Goal: Task Accomplishment & Management: Complete application form

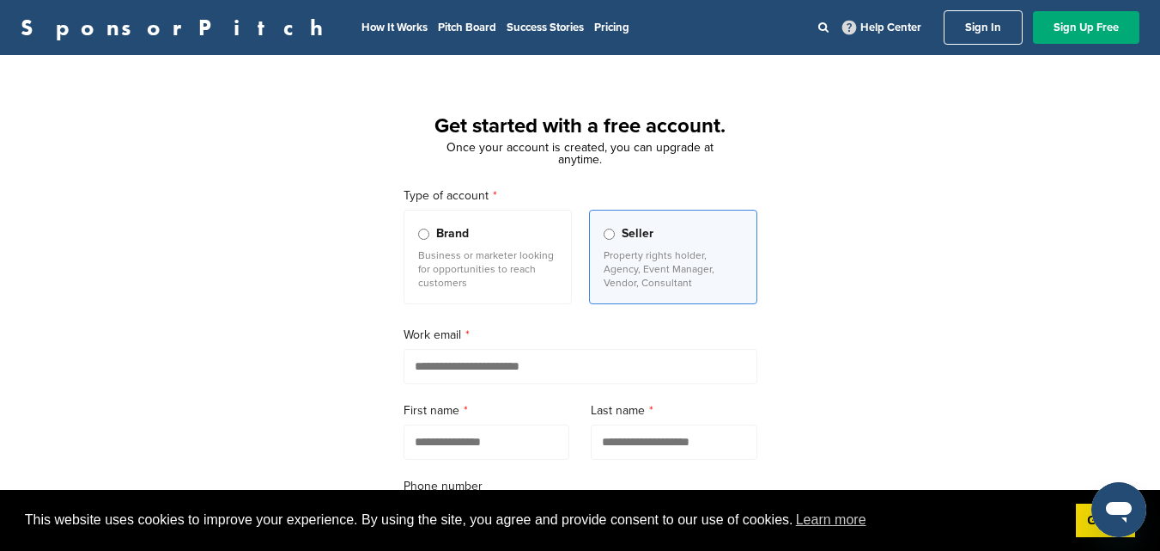
drag, startPoint x: 995, startPoint y: 62, endPoint x: 776, endPoint y: 95, distance: 220.7
click at [965, 295] on div "Get started with a free account. Once your account is created, you can upgrade …" at bounding box center [580, 475] width 1160 height 798
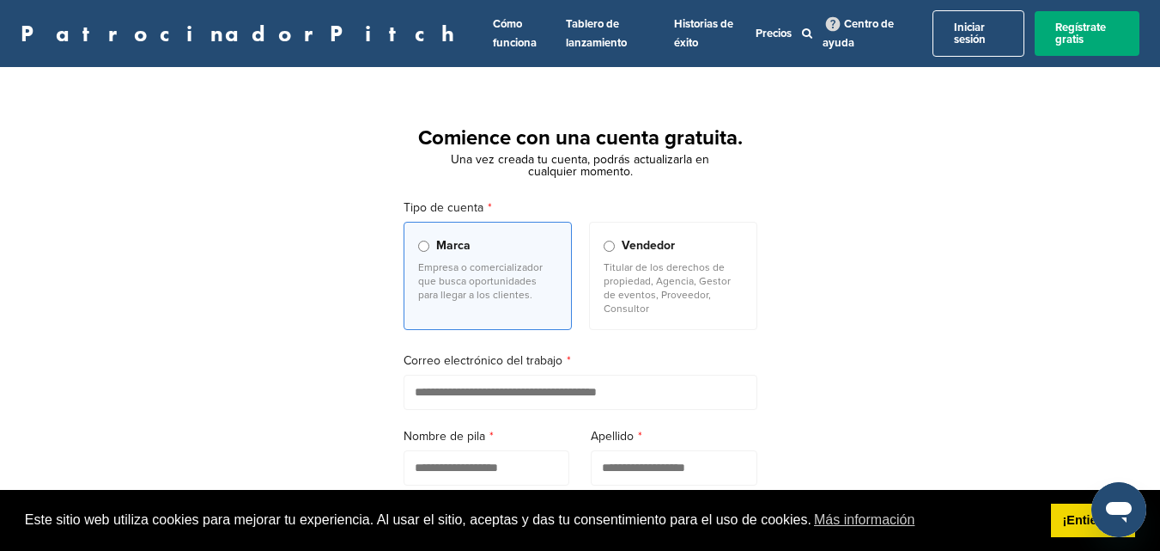
scroll to position [86, 0]
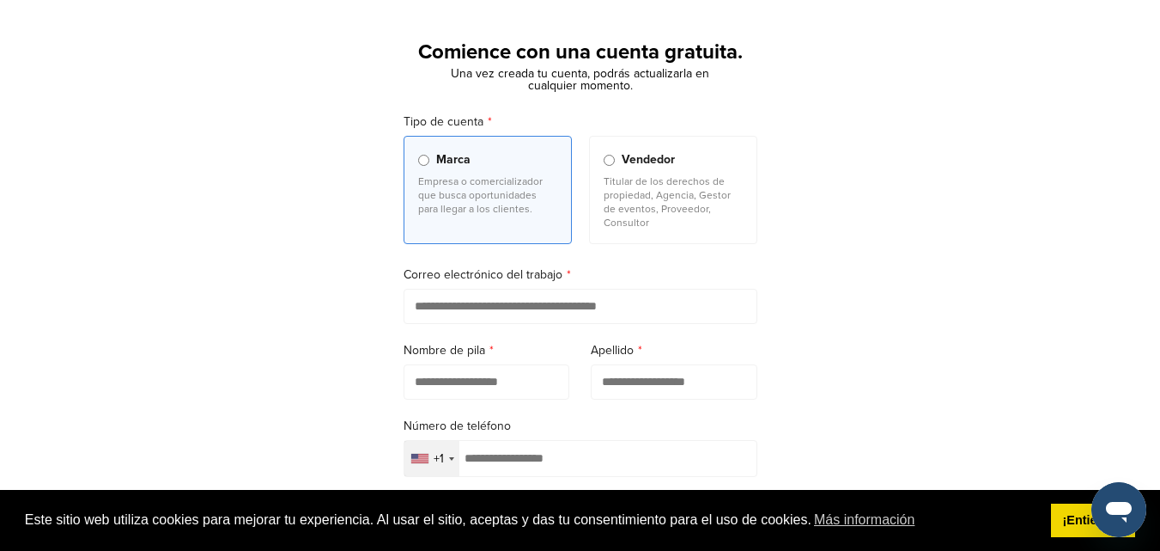
click at [472, 289] on input "email" at bounding box center [581, 306] width 354 height 35
type input "**********"
click at [490, 366] on input "text" at bounding box center [487, 381] width 167 height 35
type input "*******"
click at [628, 368] on input "text" at bounding box center [674, 381] width 167 height 35
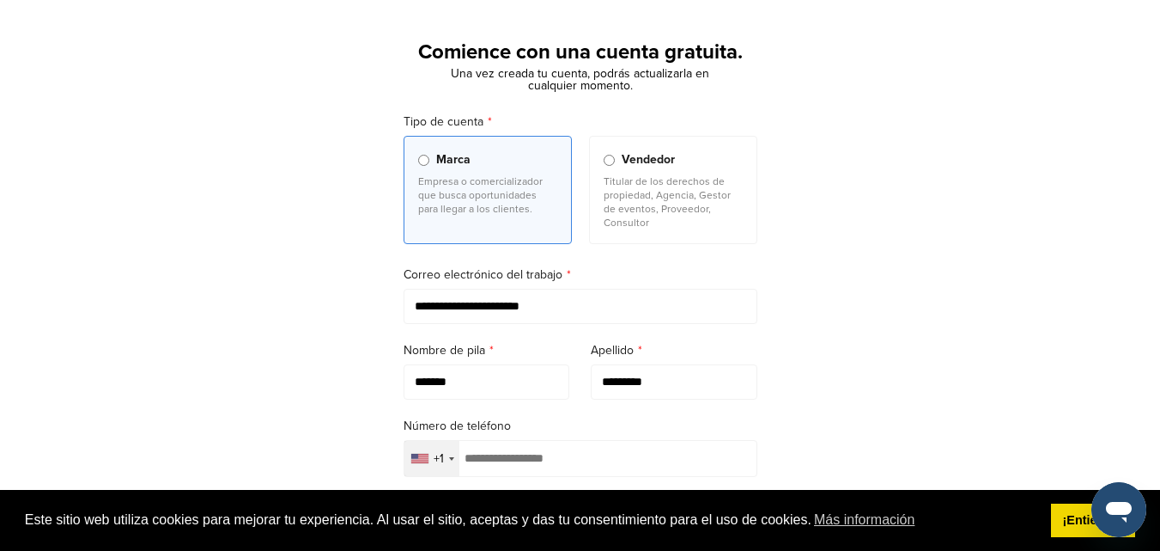
scroll to position [258, 0]
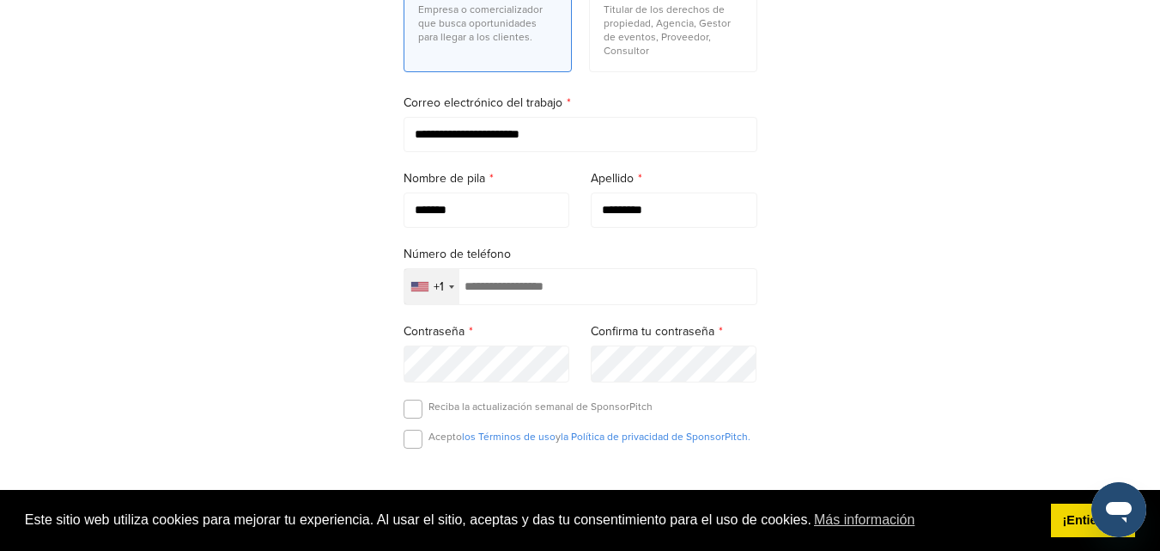
type input "*********"
click at [496, 277] on input "tel" at bounding box center [581, 286] width 354 height 37
click at [453, 285] on div "País seleccionado" at bounding box center [451, 286] width 5 height 3
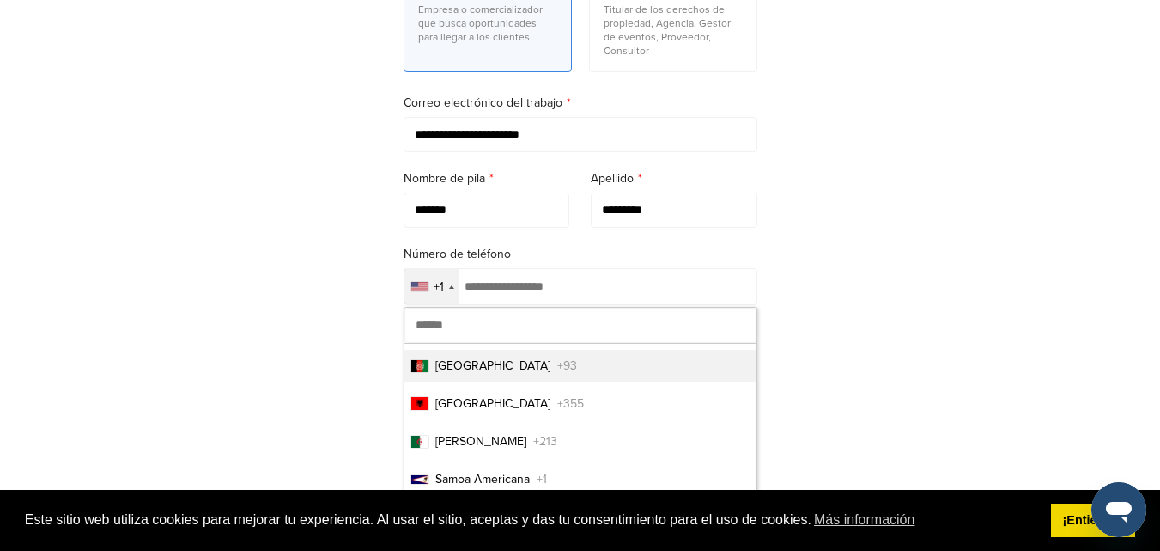
click at [456, 309] on input "text" at bounding box center [581, 324] width 352 height 35
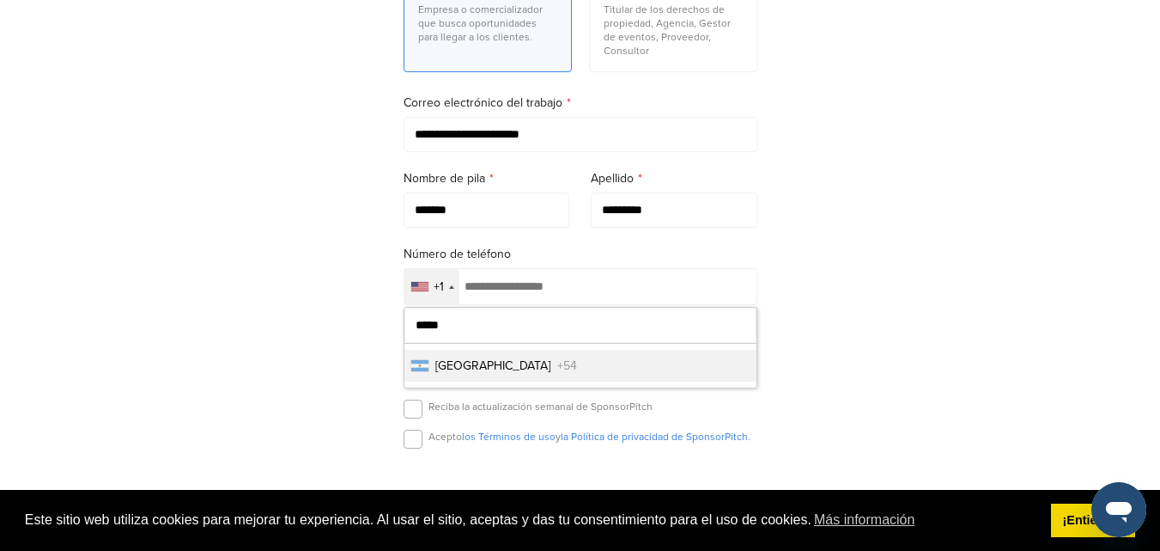
type input "*****"
click at [452, 350] on li "Argentina +54" at bounding box center [581, 366] width 352 height 32
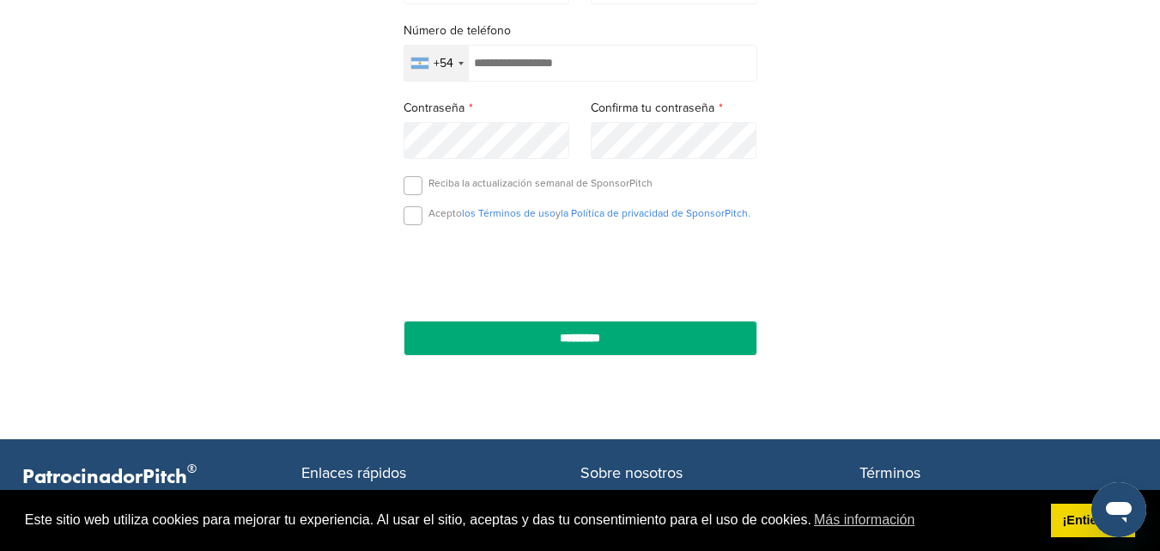
scroll to position [223, 0]
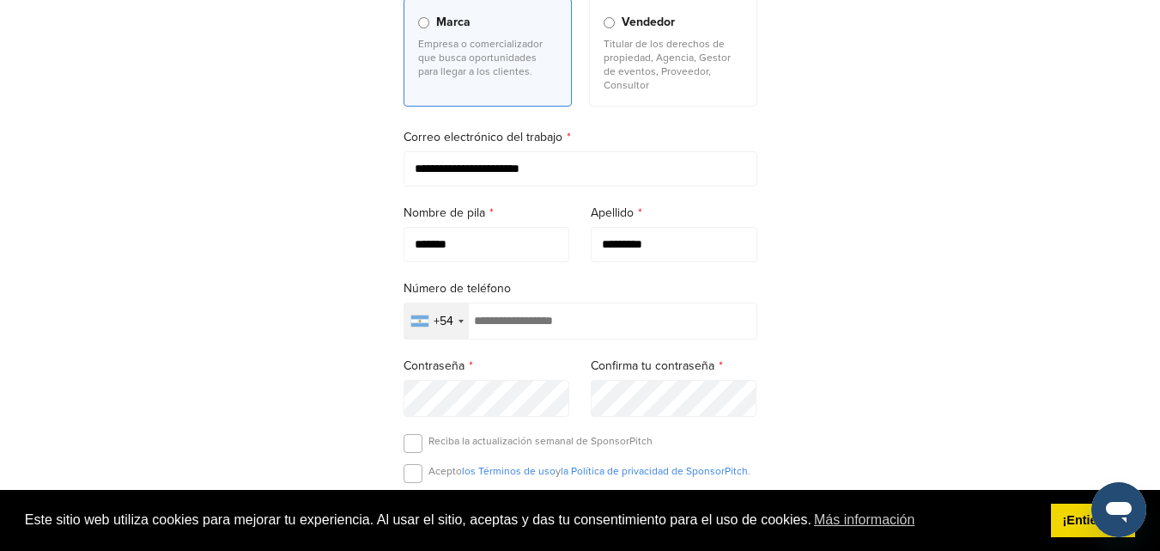
click at [535, 304] on input "tel" at bounding box center [581, 320] width 354 height 37
type input "**********"
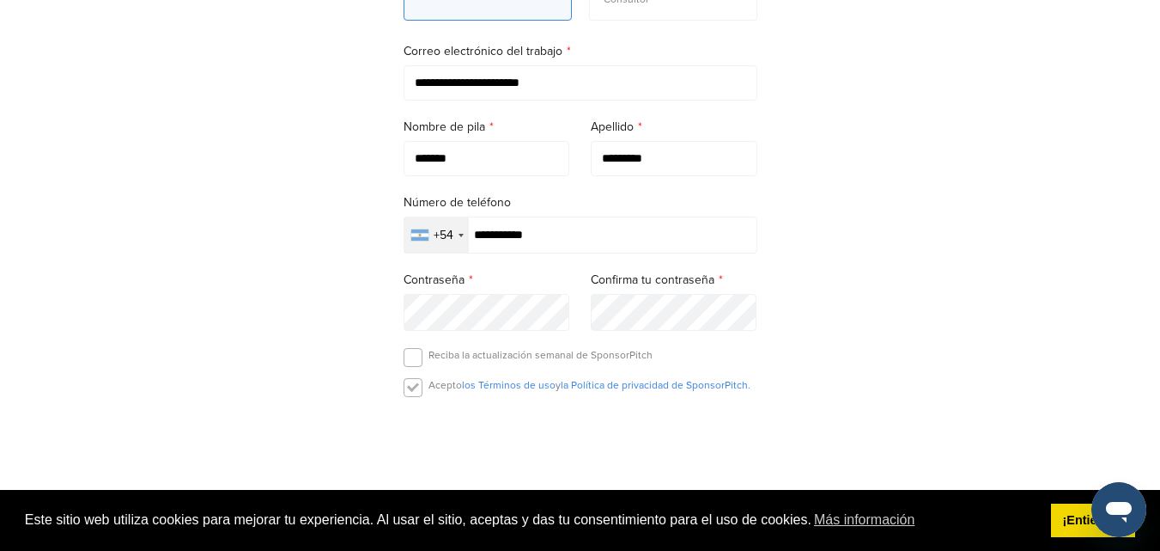
click at [411, 382] on label at bounding box center [413, 387] width 19 height 19
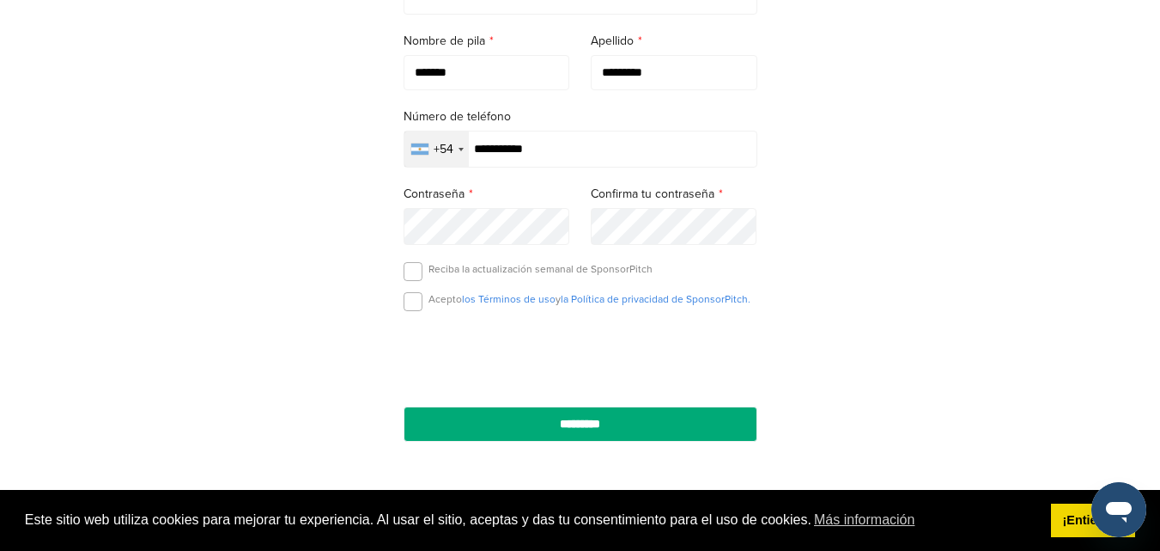
scroll to position [481, 0]
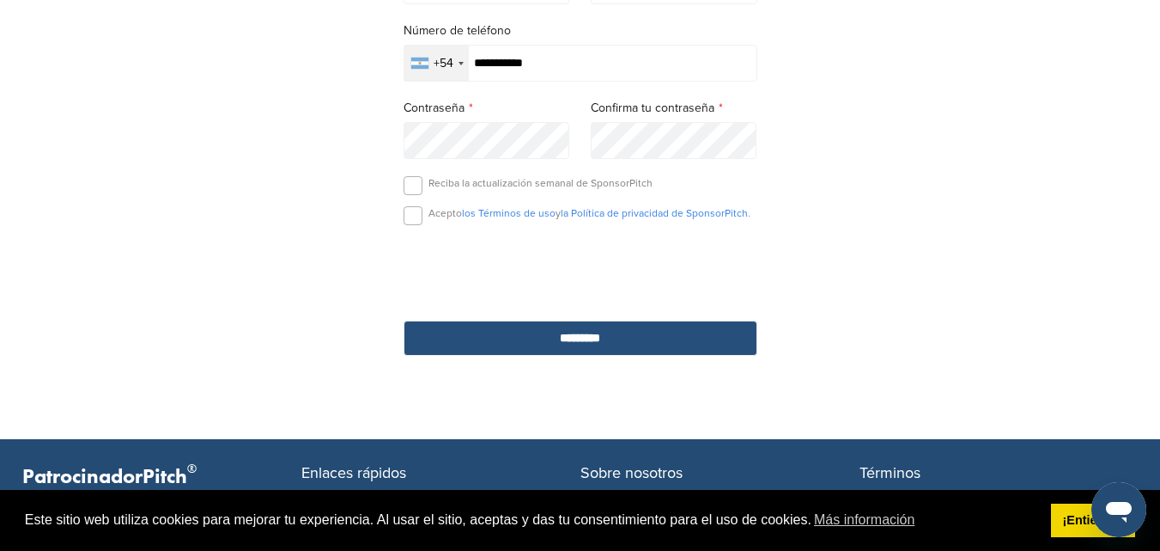
click at [605, 335] on input "*********" at bounding box center [581, 337] width 354 height 35
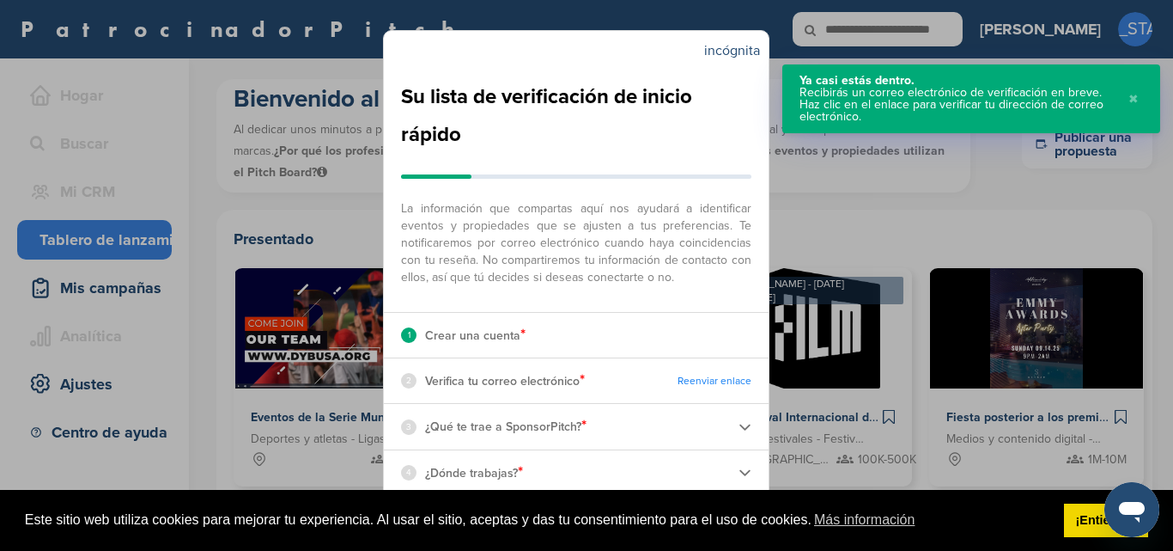
scroll to position [58, 0]
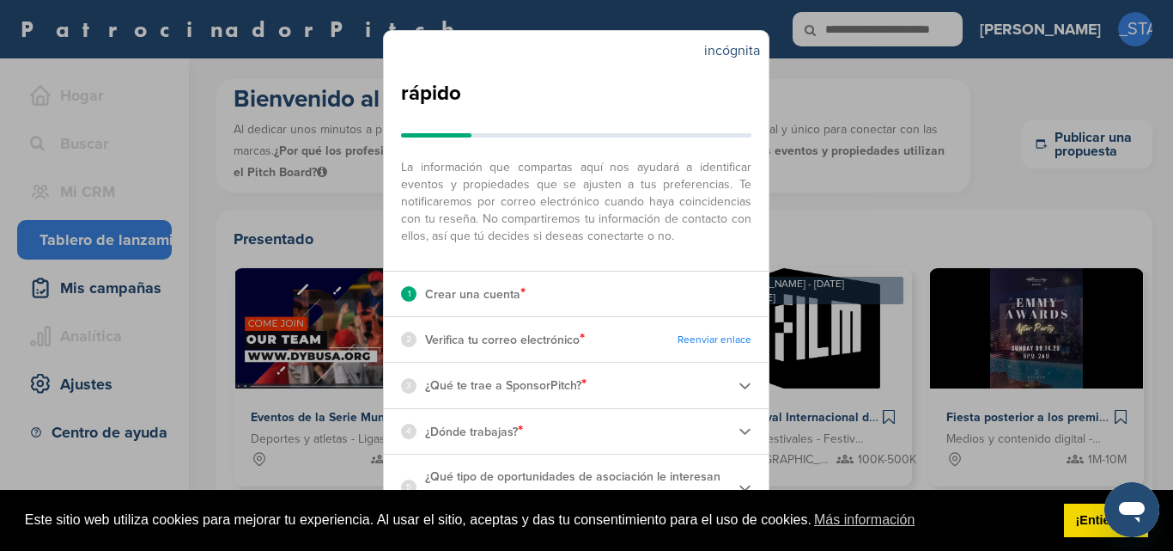
click at [739, 385] on img at bounding box center [745, 385] width 13 height 13
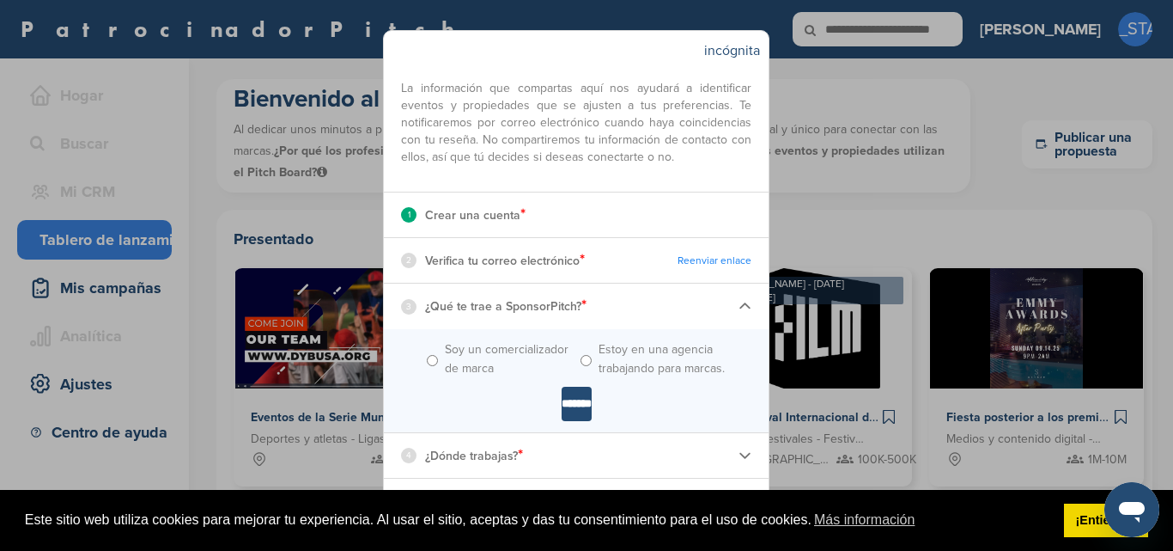
scroll to position [180, 0]
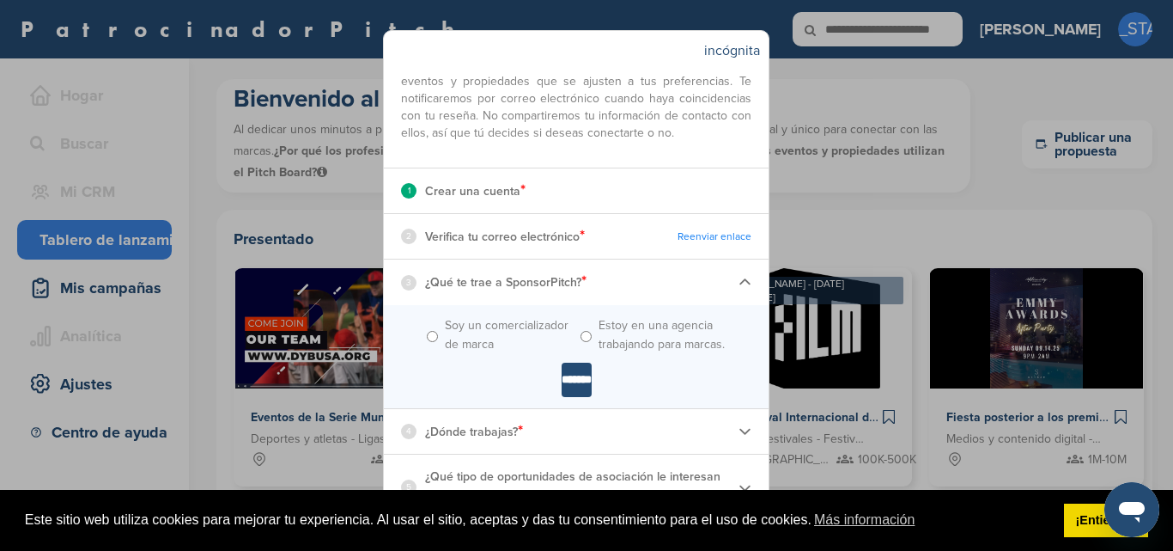
click at [739, 431] on img at bounding box center [745, 430] width 13 height 13
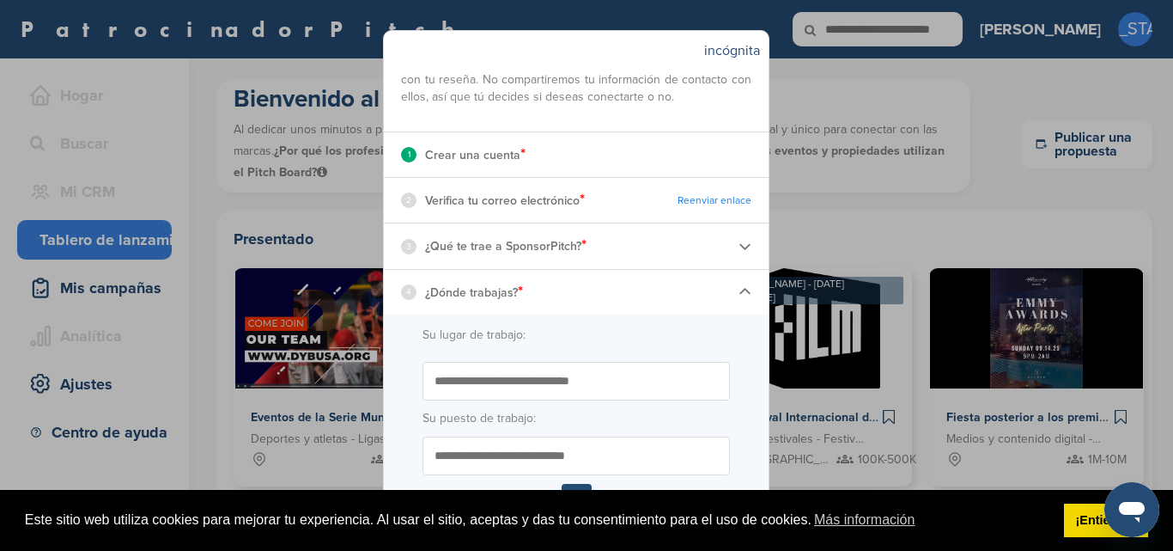
click at [573, 400] on input "Empieza a escribir el nombre de tu lugar de trabajo. ¿No ves tu organización en…" at bounding box center [576, 381] width 307 height 39
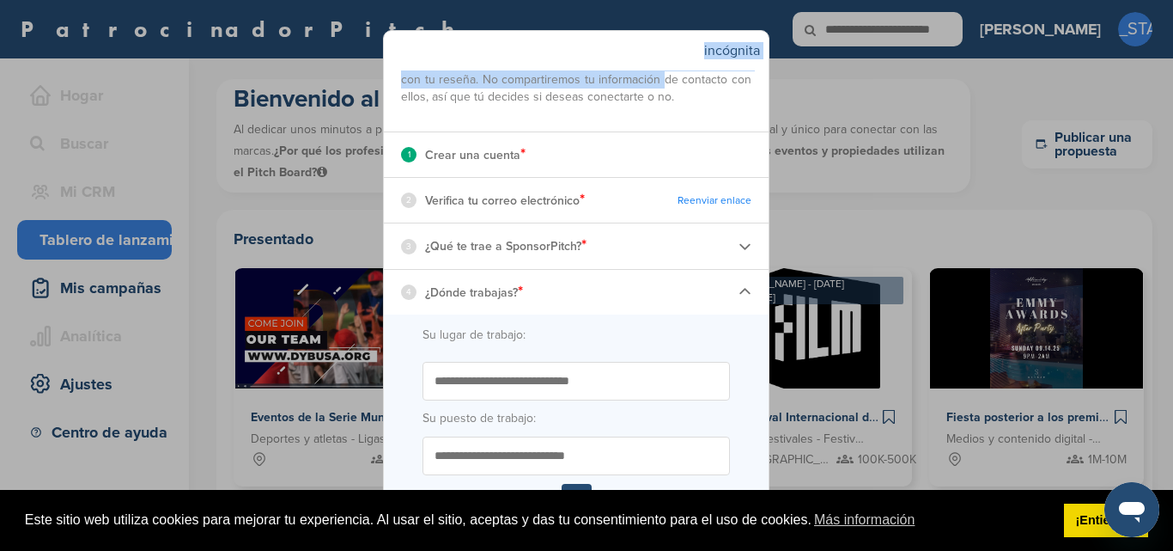
drag, startPoint x: 617, startPoint y: 50, endPoint x: 757, endPoint y: 77, distance: 142.7
click at [757, 77] on div "incógnita Su lista de verificación de inicio rápido La información que comparta…" at bounding box center [576, 275] width 386 height 490
click at [611, 44] on div "incógnita" at bounding box center [576, 51] width 385 height 40
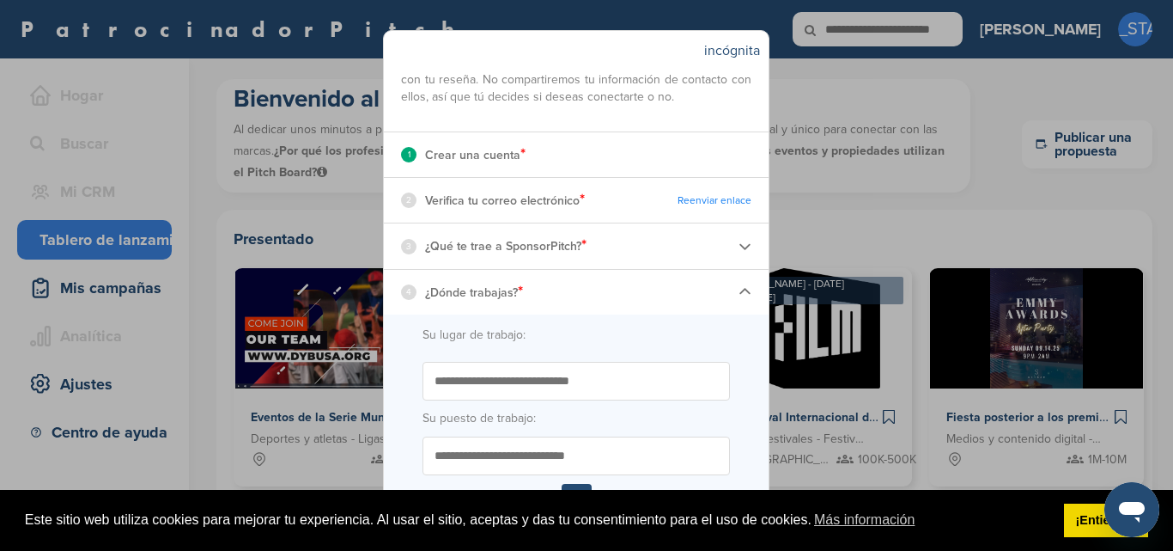
click at [577, 399] on input "Empieza a escribir el nombre de tu lugar de trabajo. ¿No ves tu organización en…" at bounding box center [576, 381] width 307 height 39
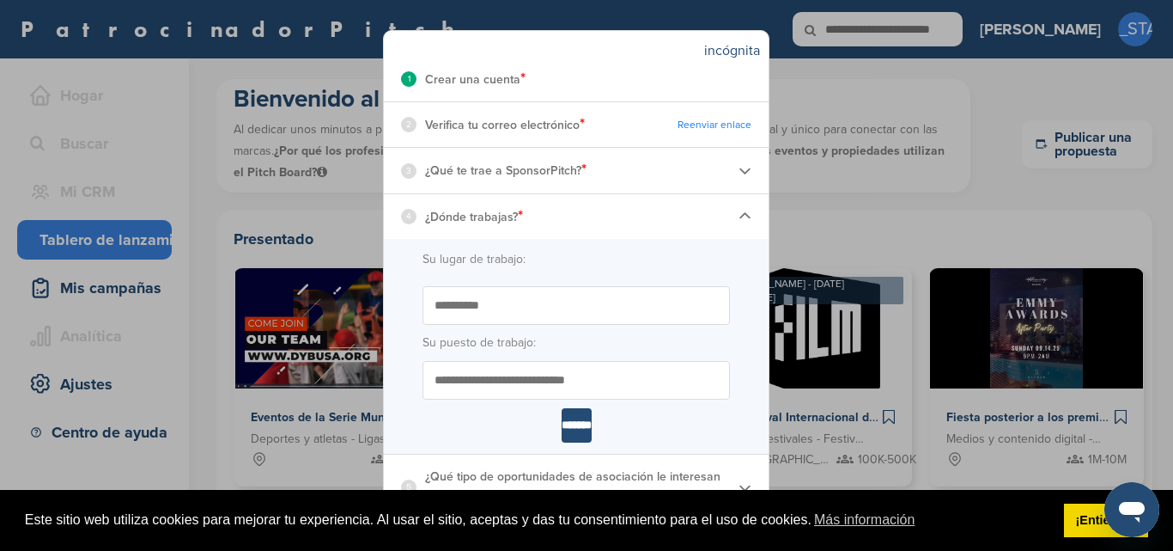
type input "**********"
click at [570, 387] on input "Su puesto de trabajo:" at bounding box center [576, 380] width 307 height 39
type input "**********"
click at [739, 481] on img at bounding box center [745, 487] width 13 height 13
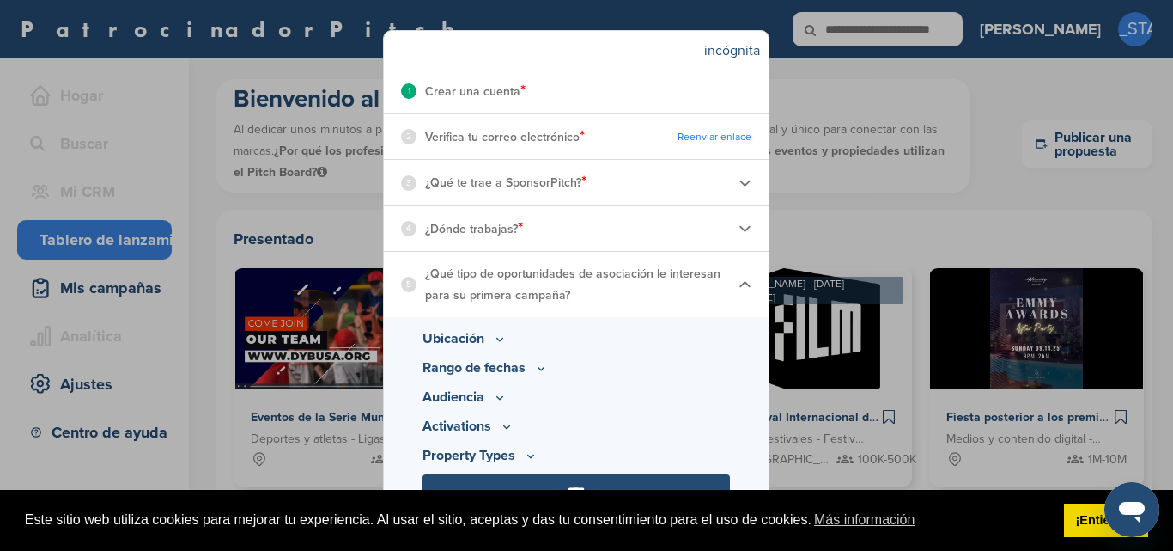
scroll to position [261, 0]
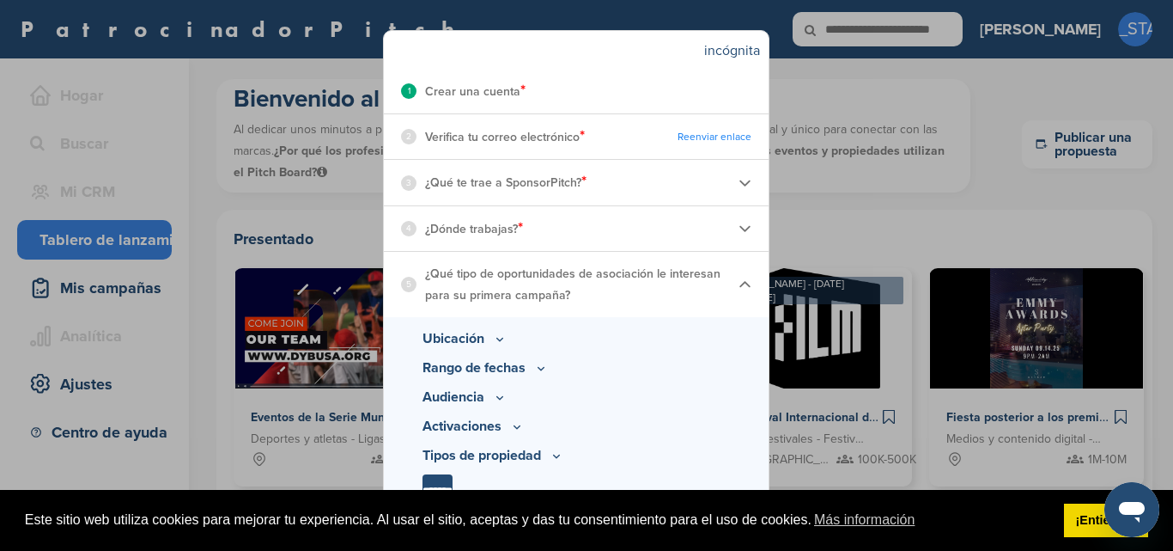
click at [502, 341] on icon at bounding box center [500, 339] width 14 height 15
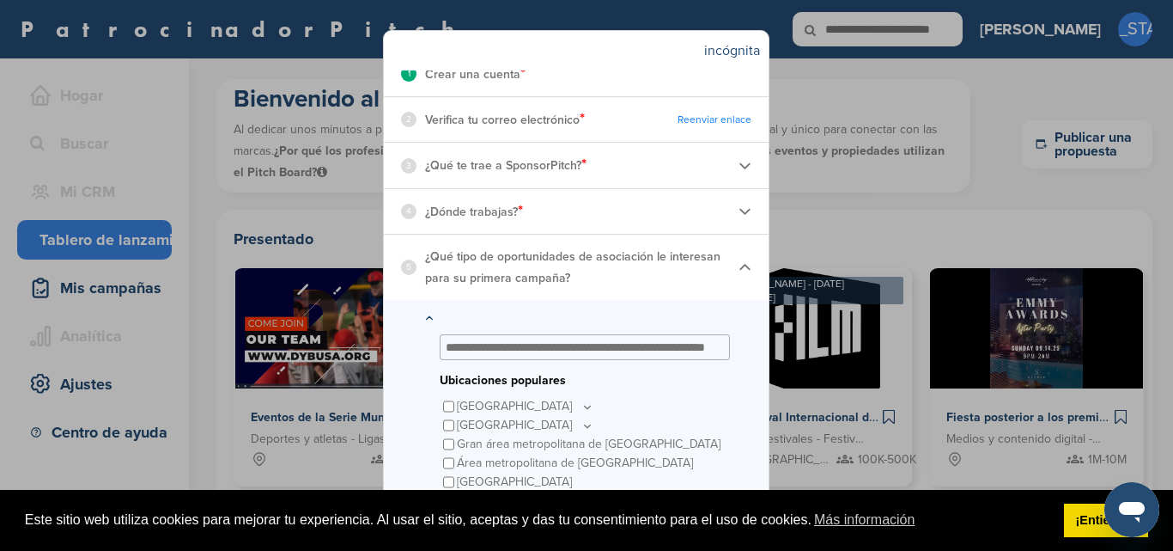
scroll to position [244, 0]
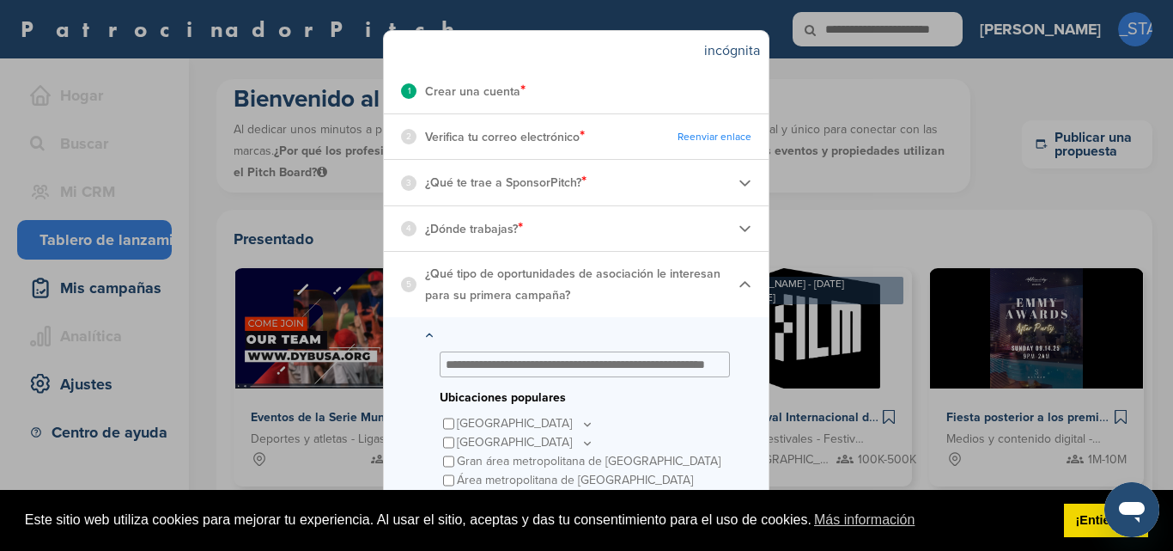
click at [585, 424] on icon at bounding box center [588, 424] width 6 height 3
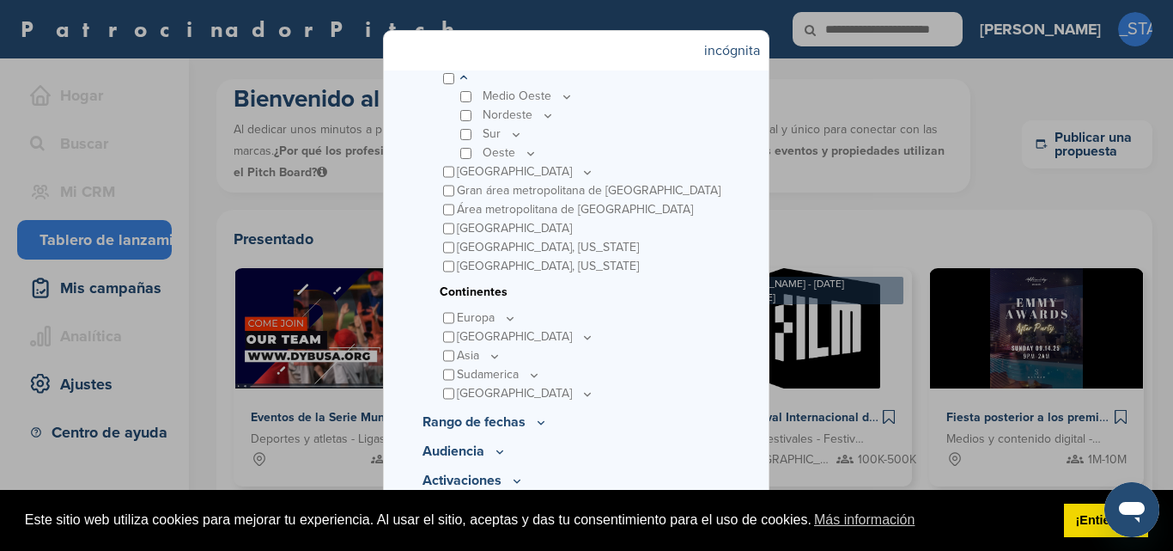
scroll to position [642, 0]
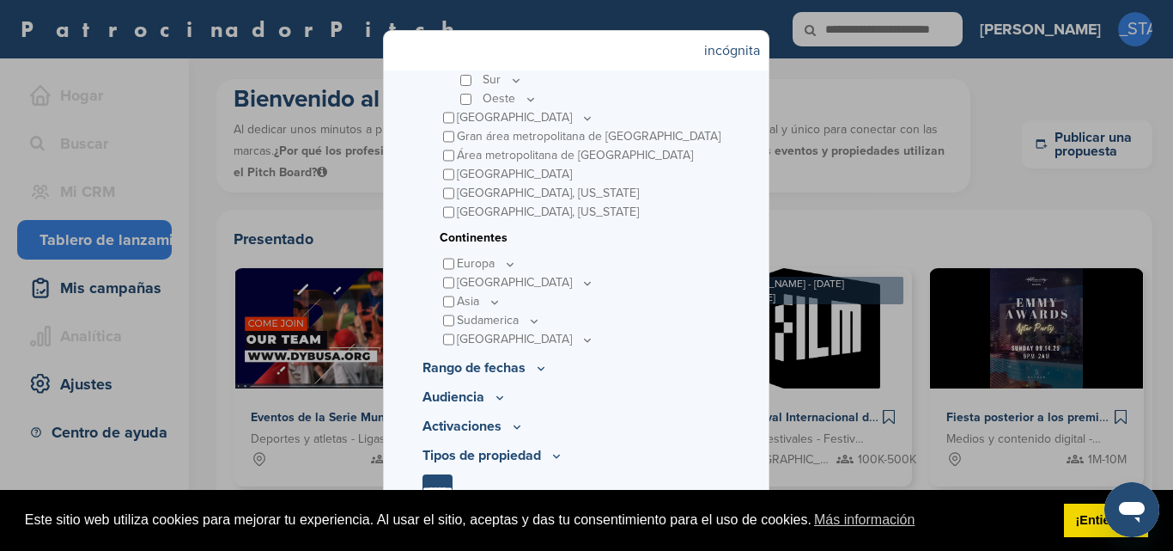
click at [534, 369] on icon at bounding box center [541, 368] width 14 height 15
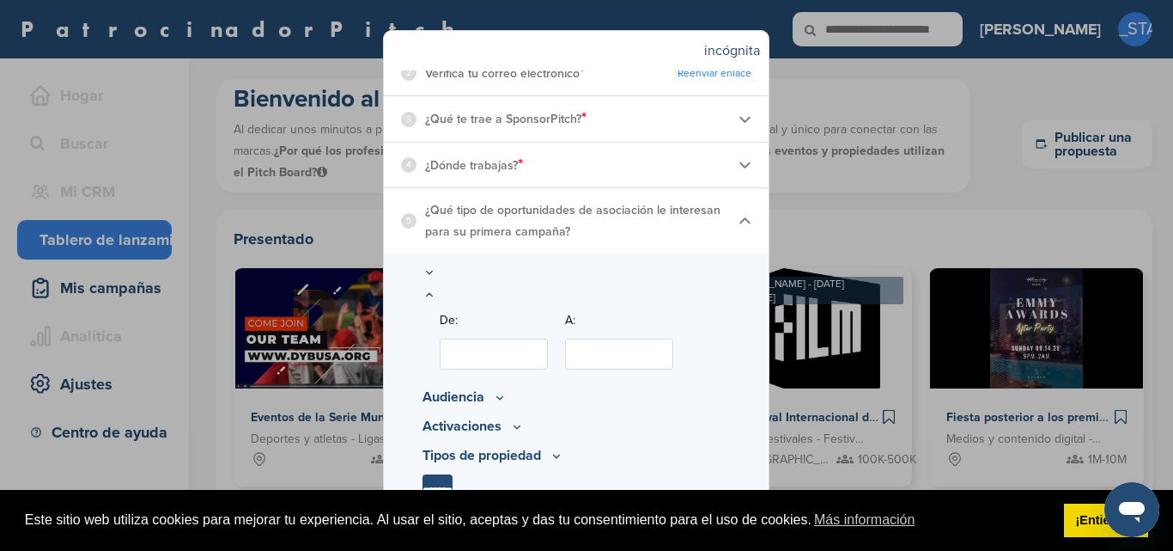
click at [493, 396] on icon at bounding box center [500, 397] width 14 height 15
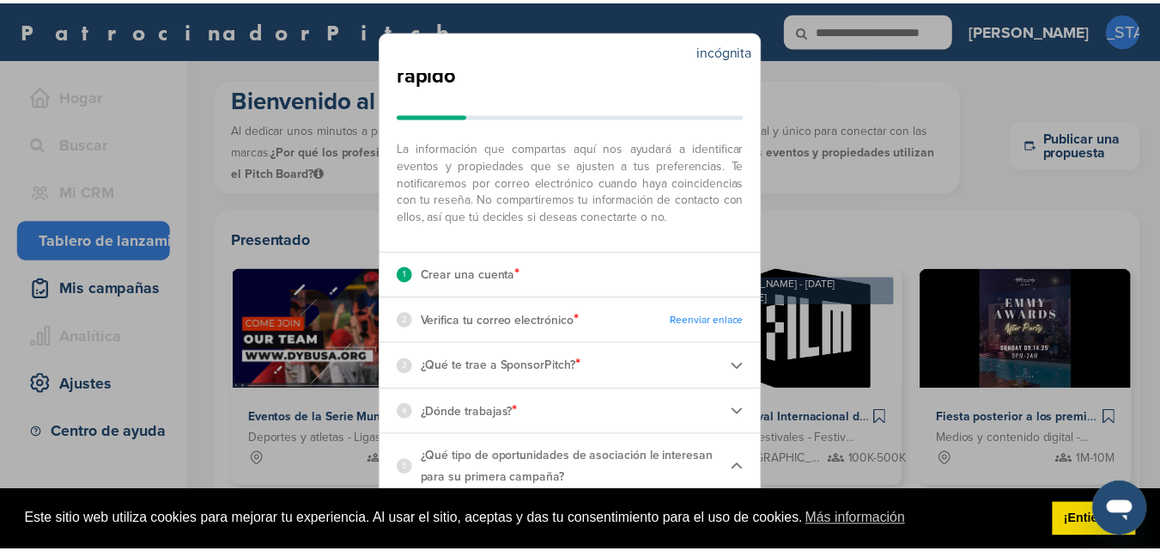
scroll to position [0, 0]
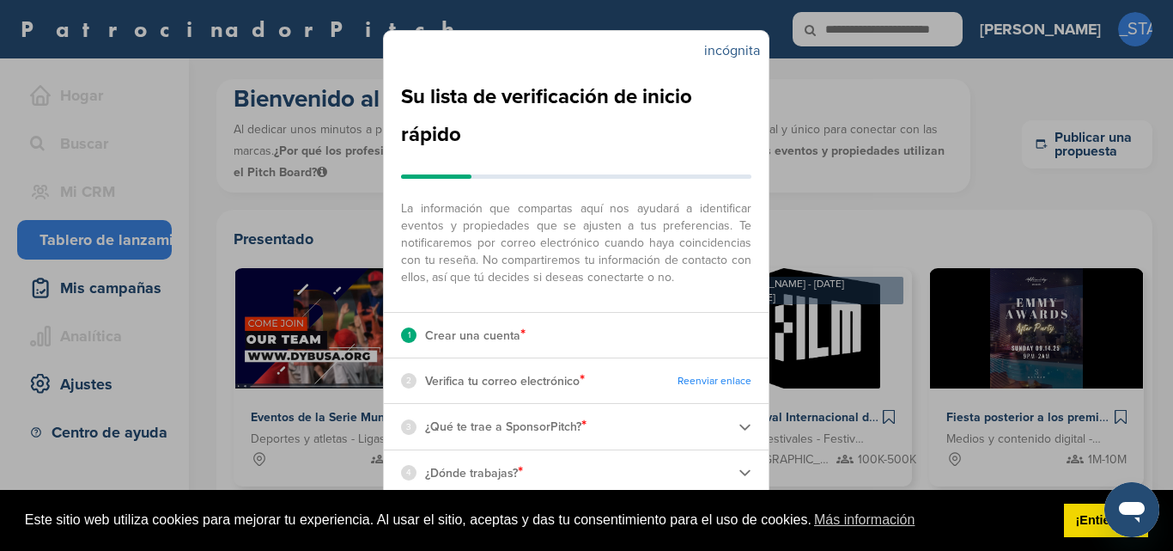
click at [745, 52] on font "incógnita" at bounding box center [732, 50] width 56 height 17
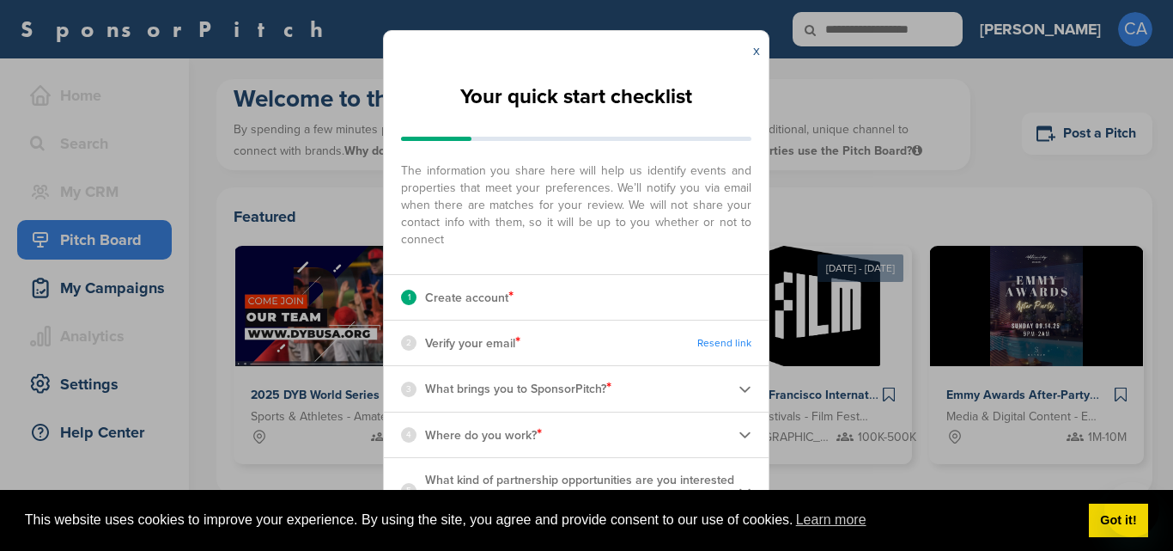
click at [754, 52] on link "x" at bounding box center [756, 50] width 7 height 17
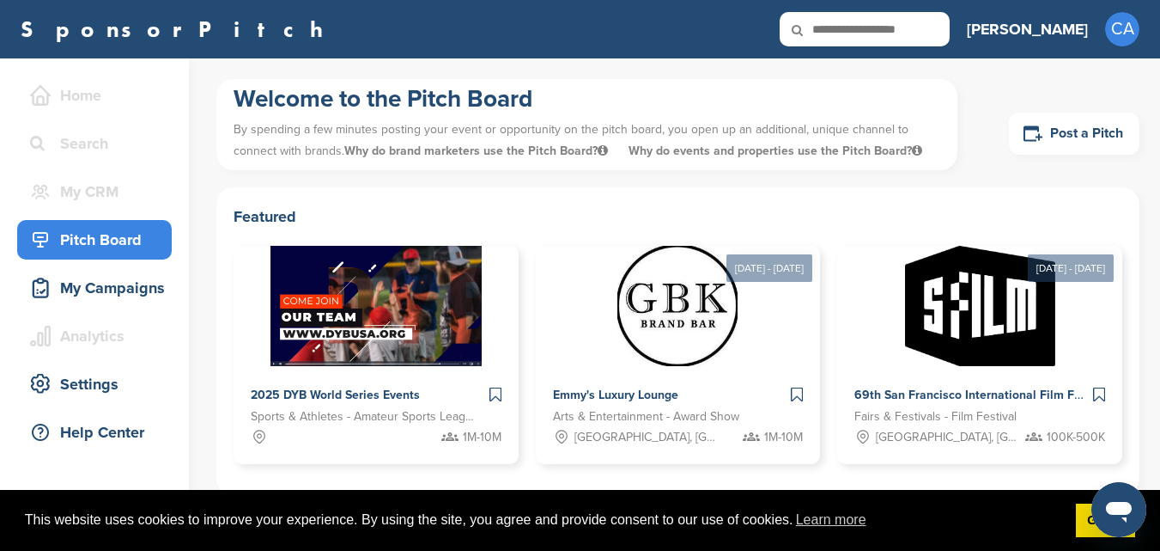
click at [1074, 19] on h3 "[PERSON_NAME]" at bounding box center [1027, 29] width 121 height 24
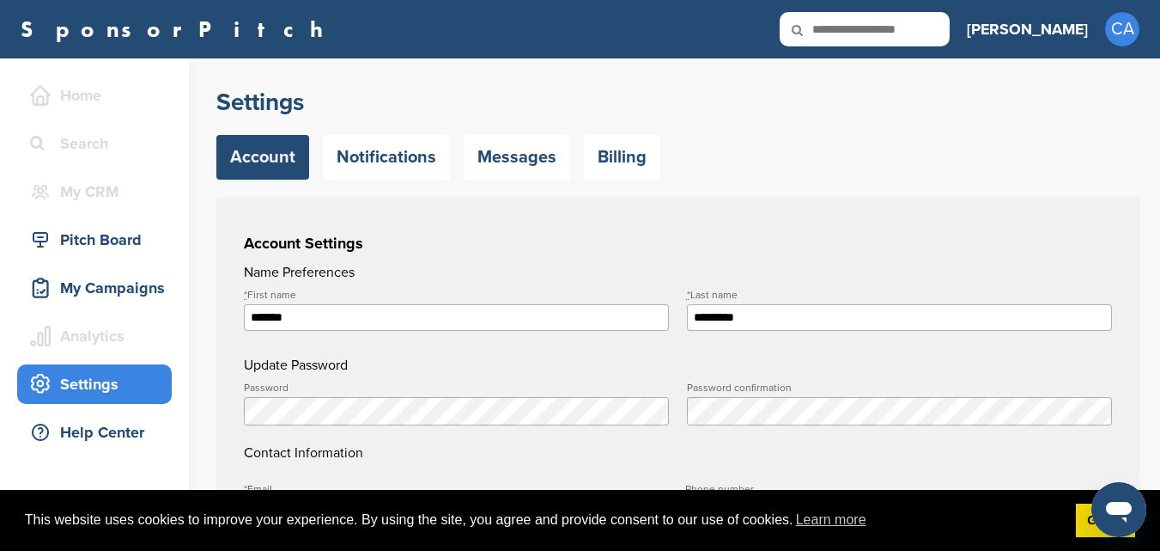
type input "**********"
click at [74, 236] on div "Pitch Board" at bounding box center [99, 239] width 146 height 31
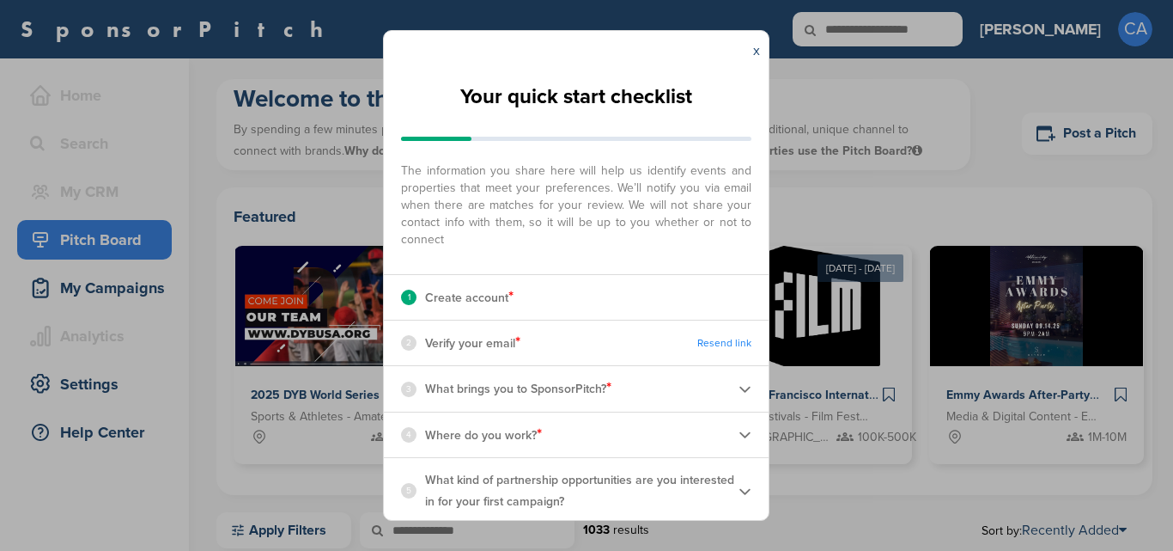
click at [758, 51] on link "x" at bounding box center [756, 50] width 7 height 17
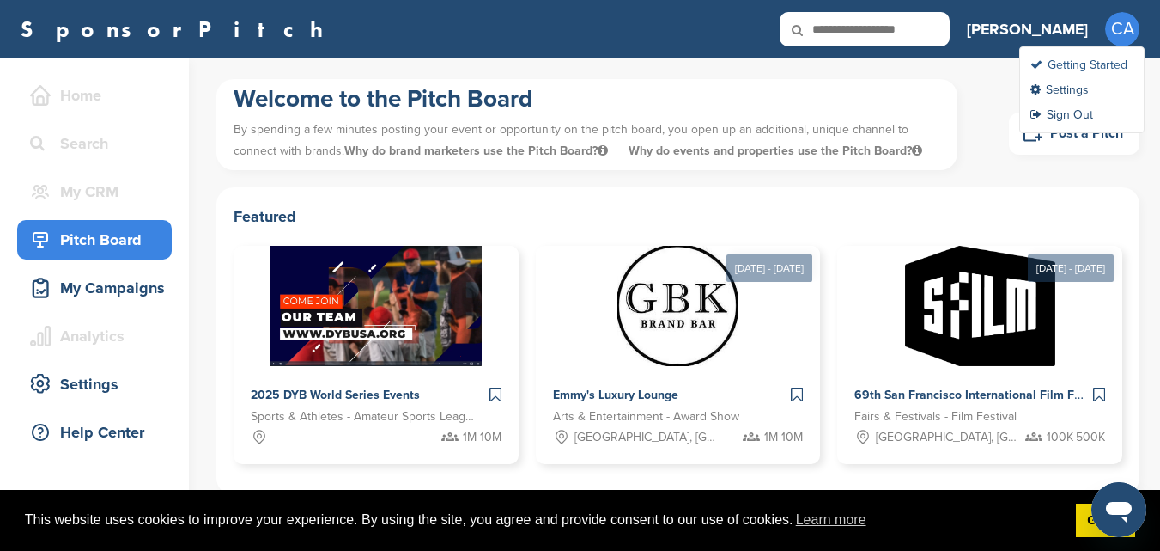
click at [1056, 64] on link "Getting Started" at bounding box center [1079, 65] width 97 height 15
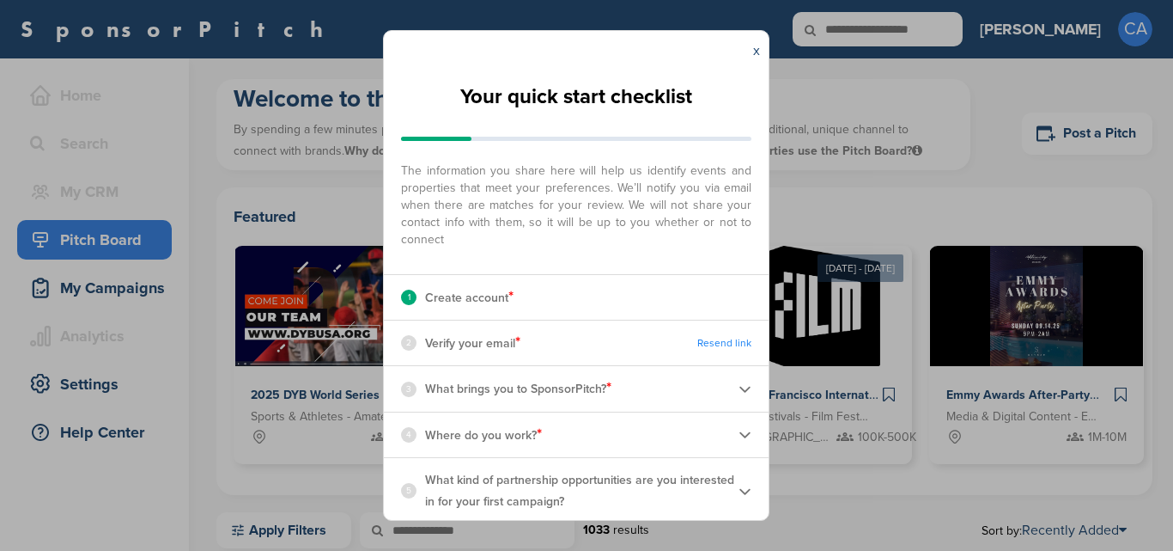
click at [759, 51] on link "x" at bounding box center [756, 50] width 7 height 17
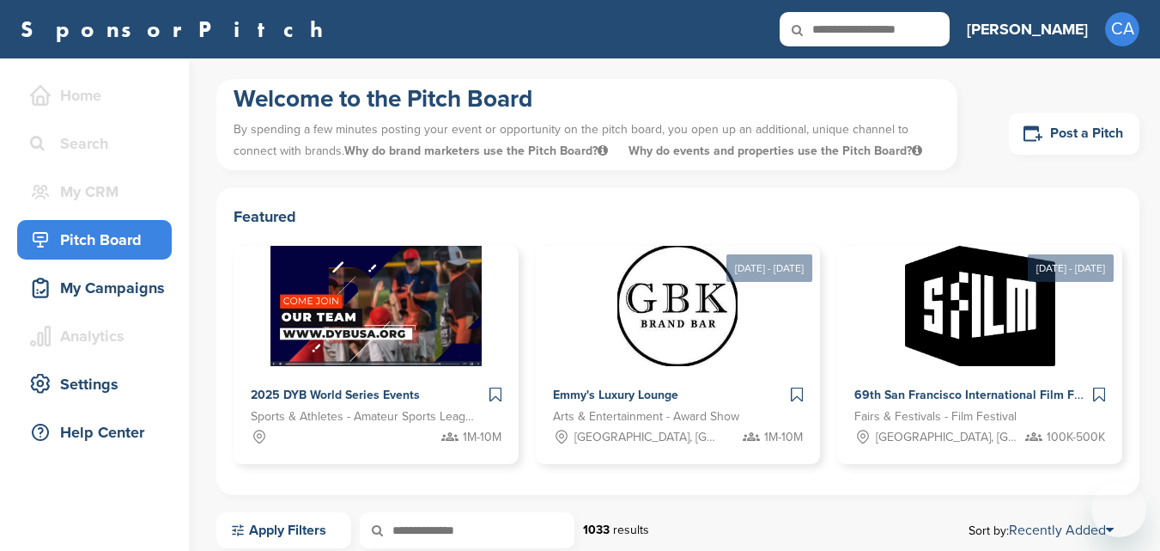
click at [1051, 21] on h3 "[PERSON_NAME]" at bounding box center [1027, 29] width 121 height 24
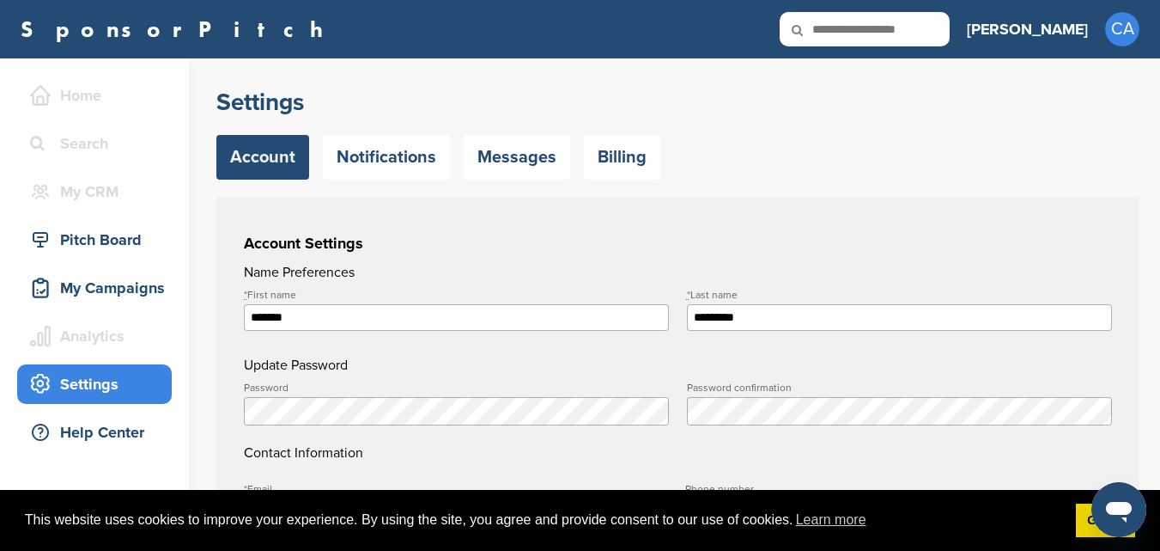
type input "**********"
click at [619, 159] on link "Billing" at bounding box center [622, 157] width 76 height 45
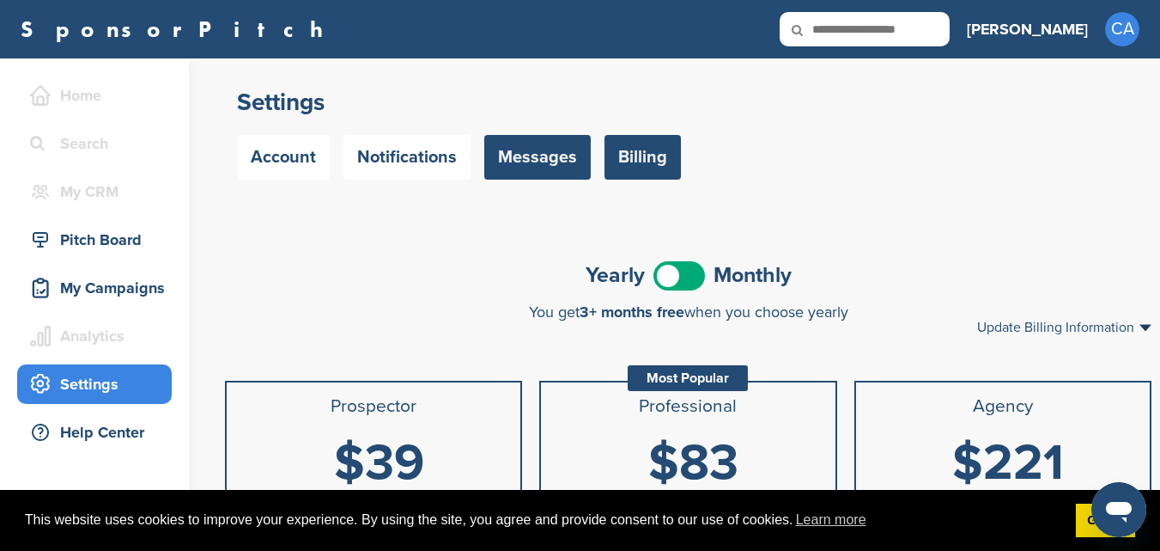
click at [531, 148] on link "Messages" at bounding box center [537, 157] width 107 height 45
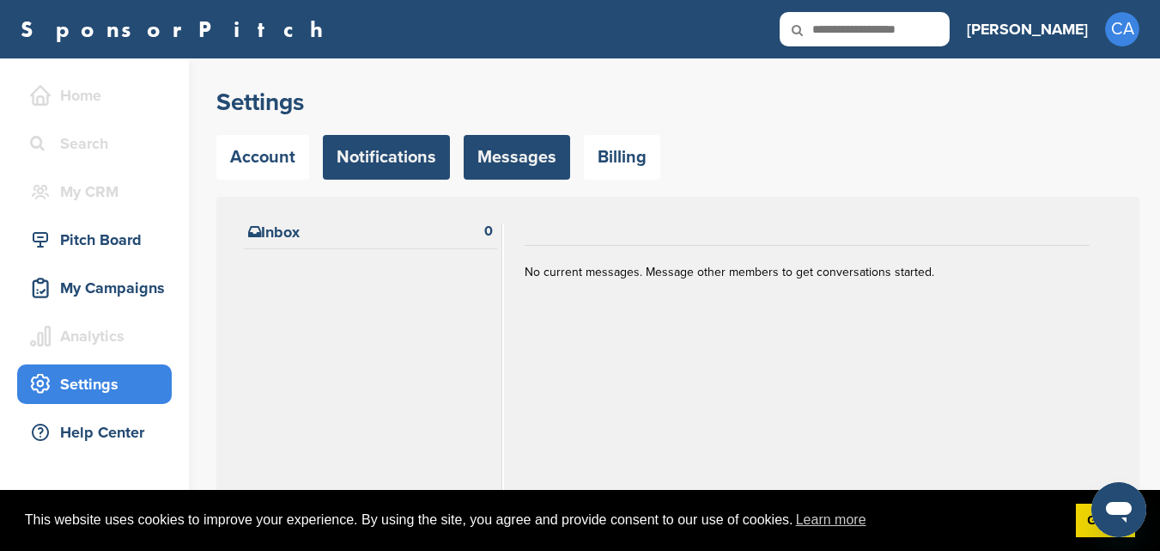
click at [405, 152] on link "Notifications" at bounding box center [386, 157] width 127 height 45
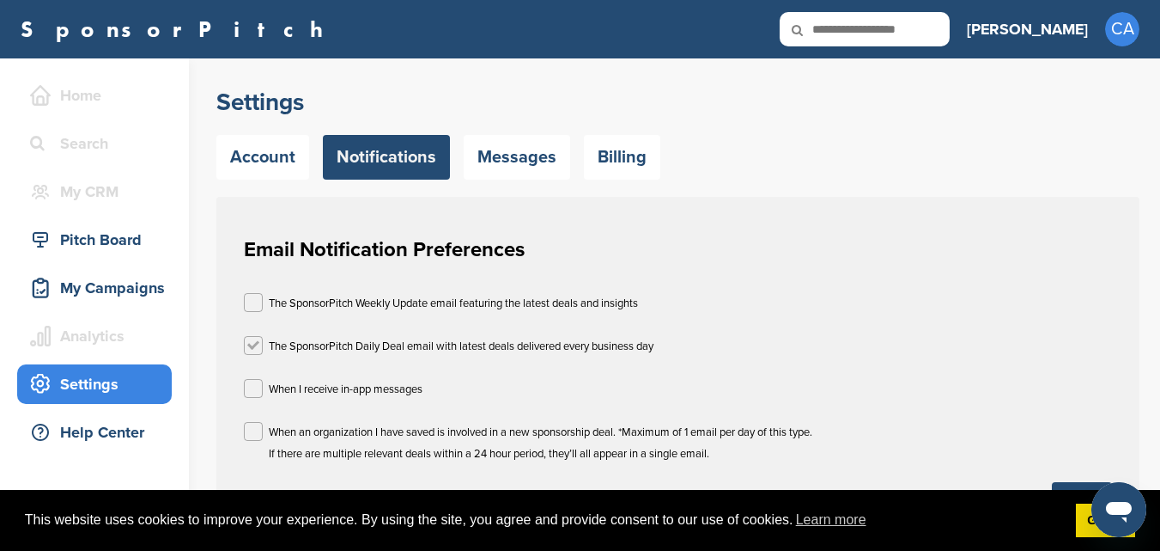
click at [251, 341] on label at bounding box center [253, 345] width 19 height 19
